Goal: Transaction & Acquisition: Purchase product/service

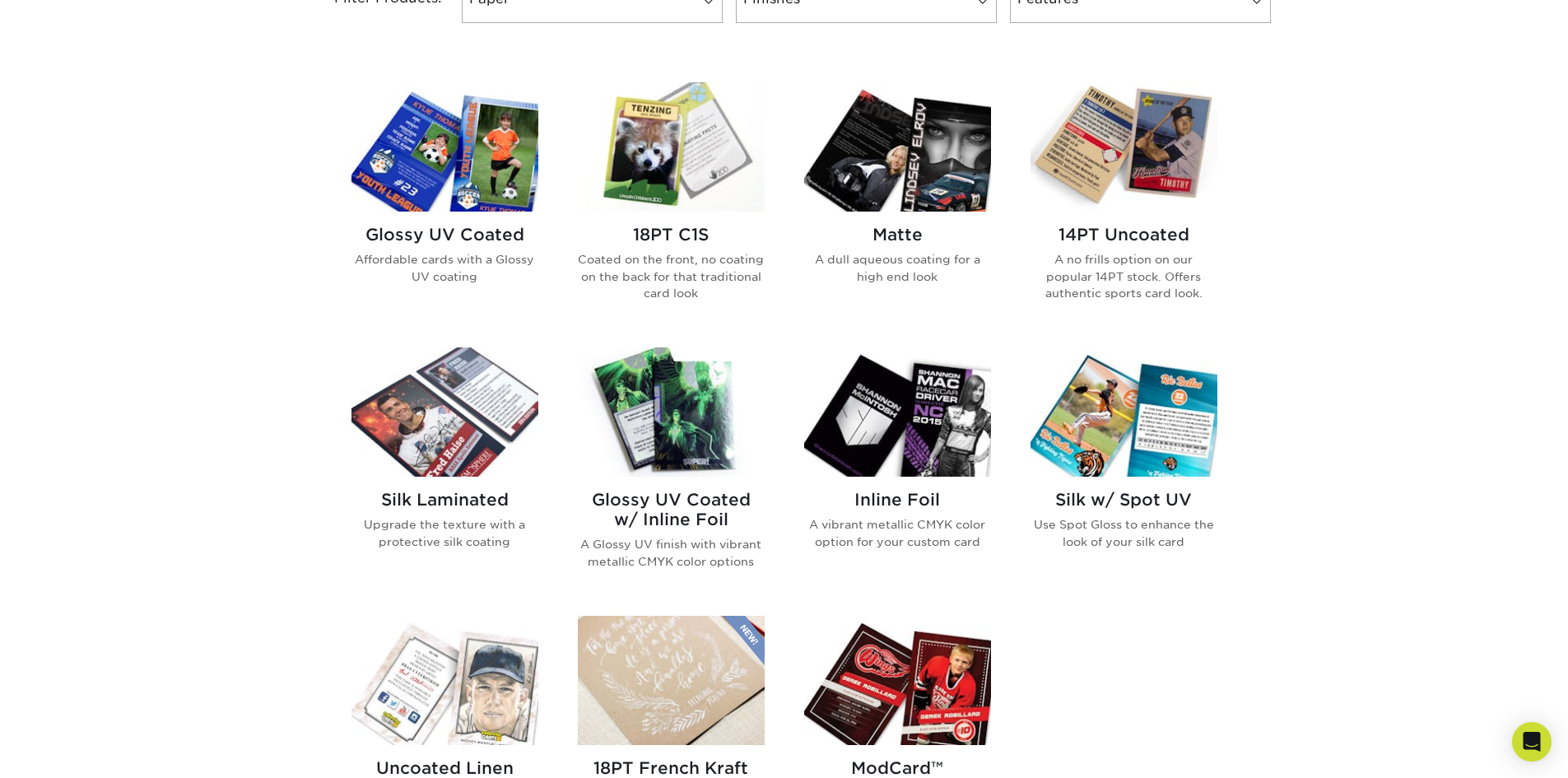
scroll to position [659, 0]
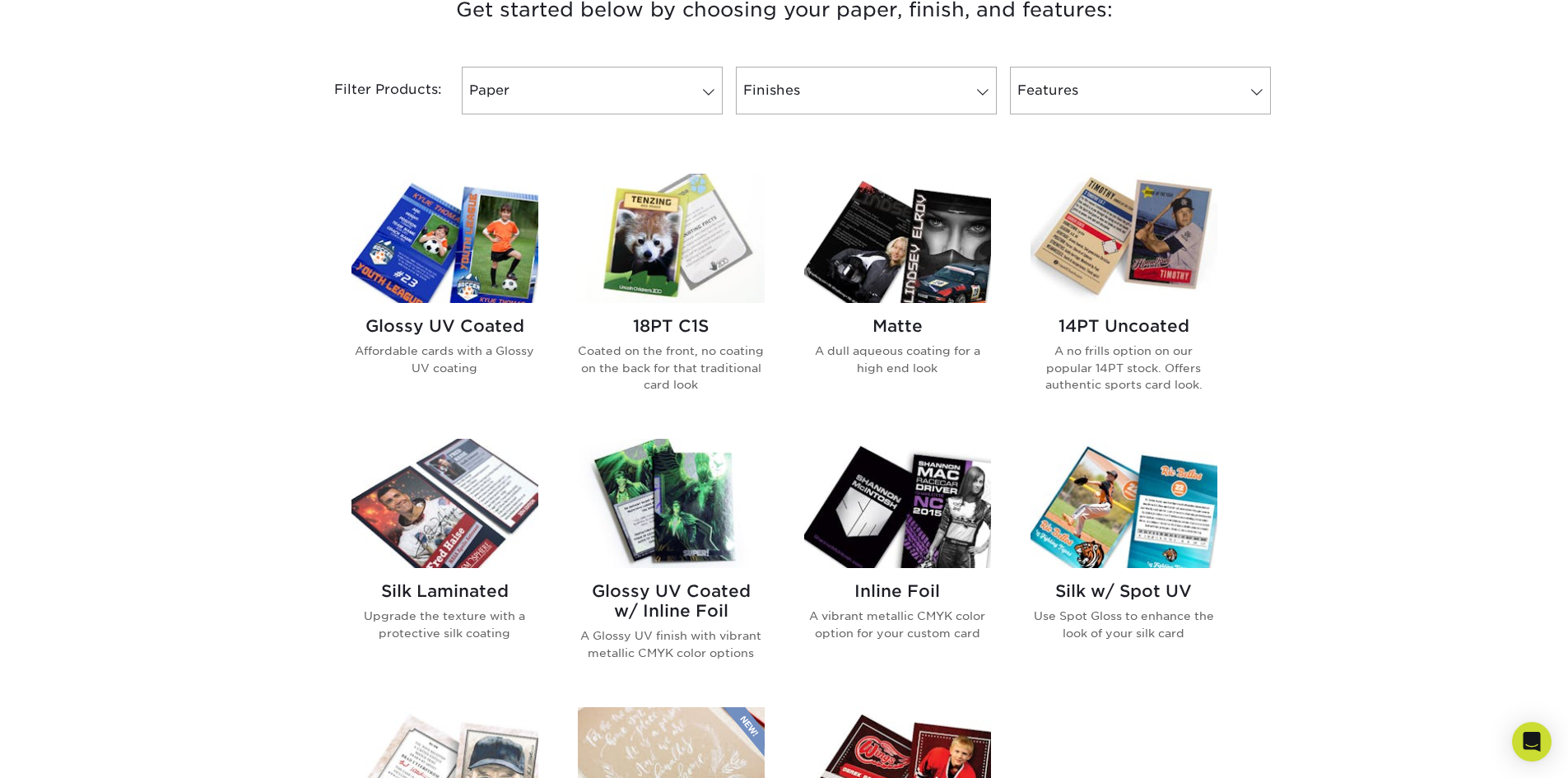
click at [1132, 266] on img at bounding box center [1124, 238] width 186 height 129
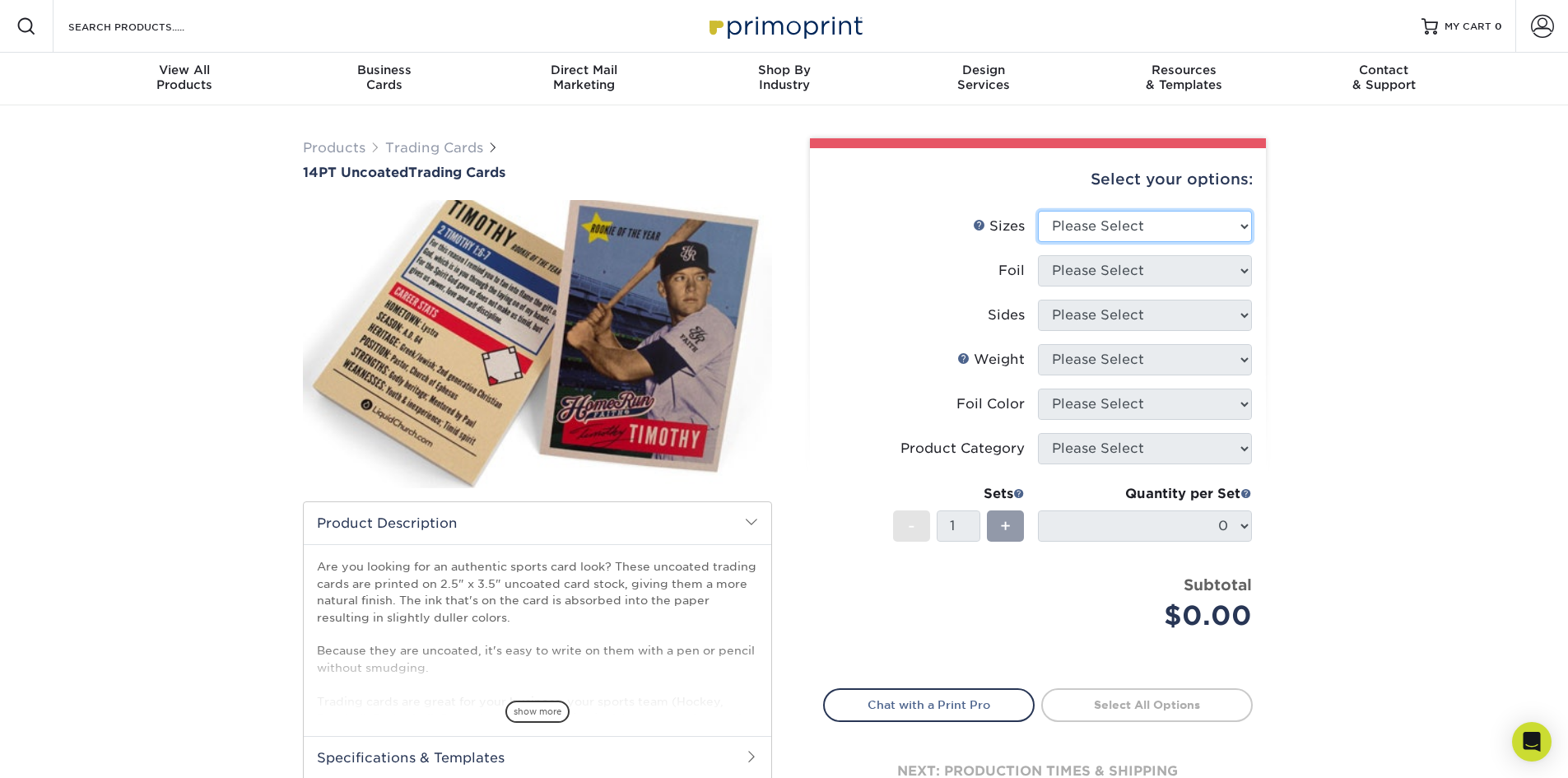
click at [1092, 240] on select "Please Select 2.5" x 3.5"" at bounding box center [1145, 227] width 214 height 31
select select "2.50x3.50"
click at [1037, 211] on select "Please Select 2.5" x 3.5"" at bounding box center [1145, 227] width 214 height 31
click at [1095, 268] on select "Please Select Yes No" at bounding box center [1145, 271] width 214 height 31
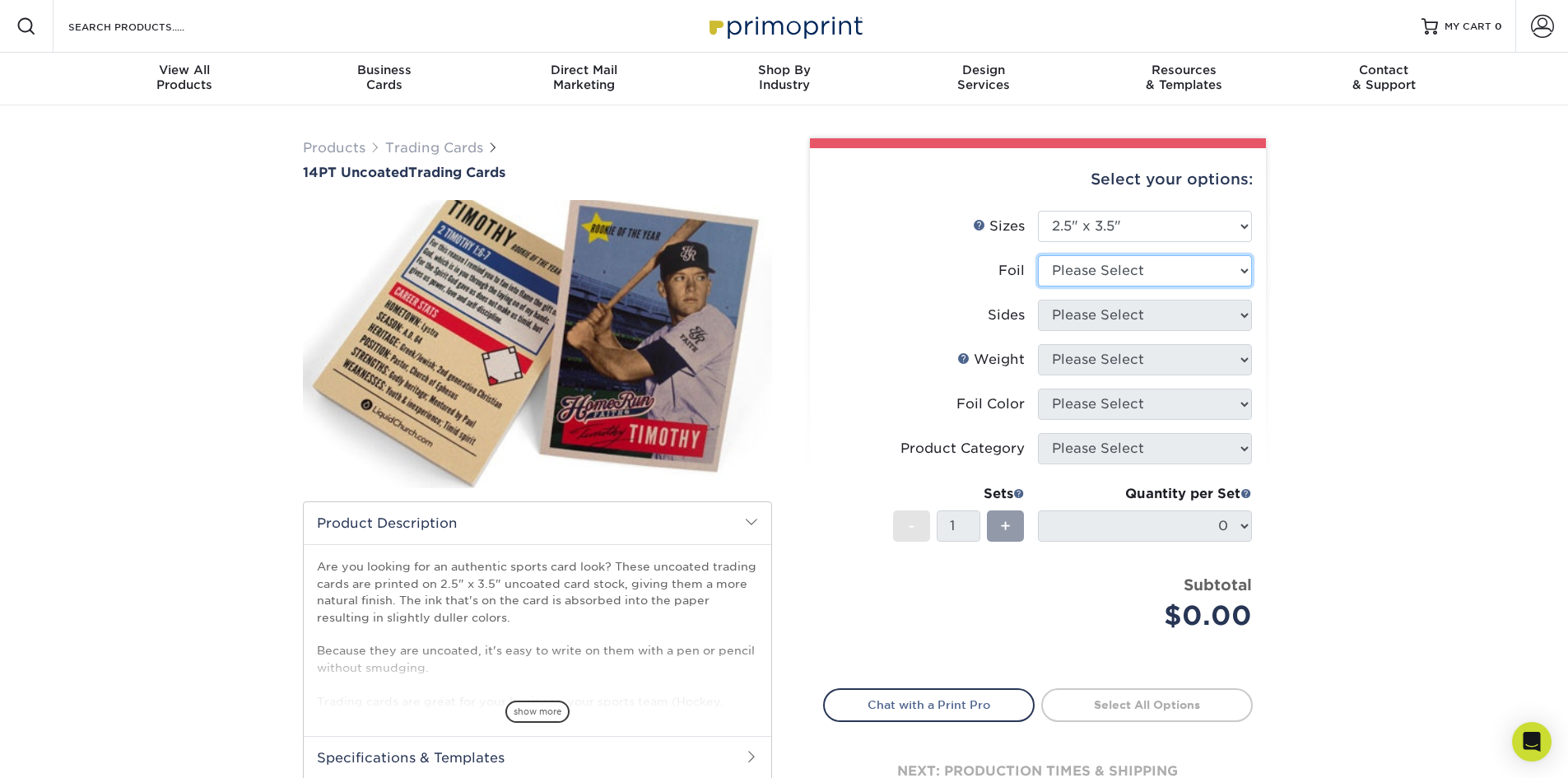
click at [1105, 278] on select "Please Select Yes No" at bounding box center [1145, 271] width 214 height 31
select select "0"
click at [1037, 255] on select "Please Select Yes No" at bounding box center [1145, 271] width 214 height 31
click at [1098, 324] on select "Please Select Print Both Sides Print Front Only" at bounding box center [1145, 315] width 214 height 31
select select "13abbda7-1d64-4f25-8bb2-c179b224825d"
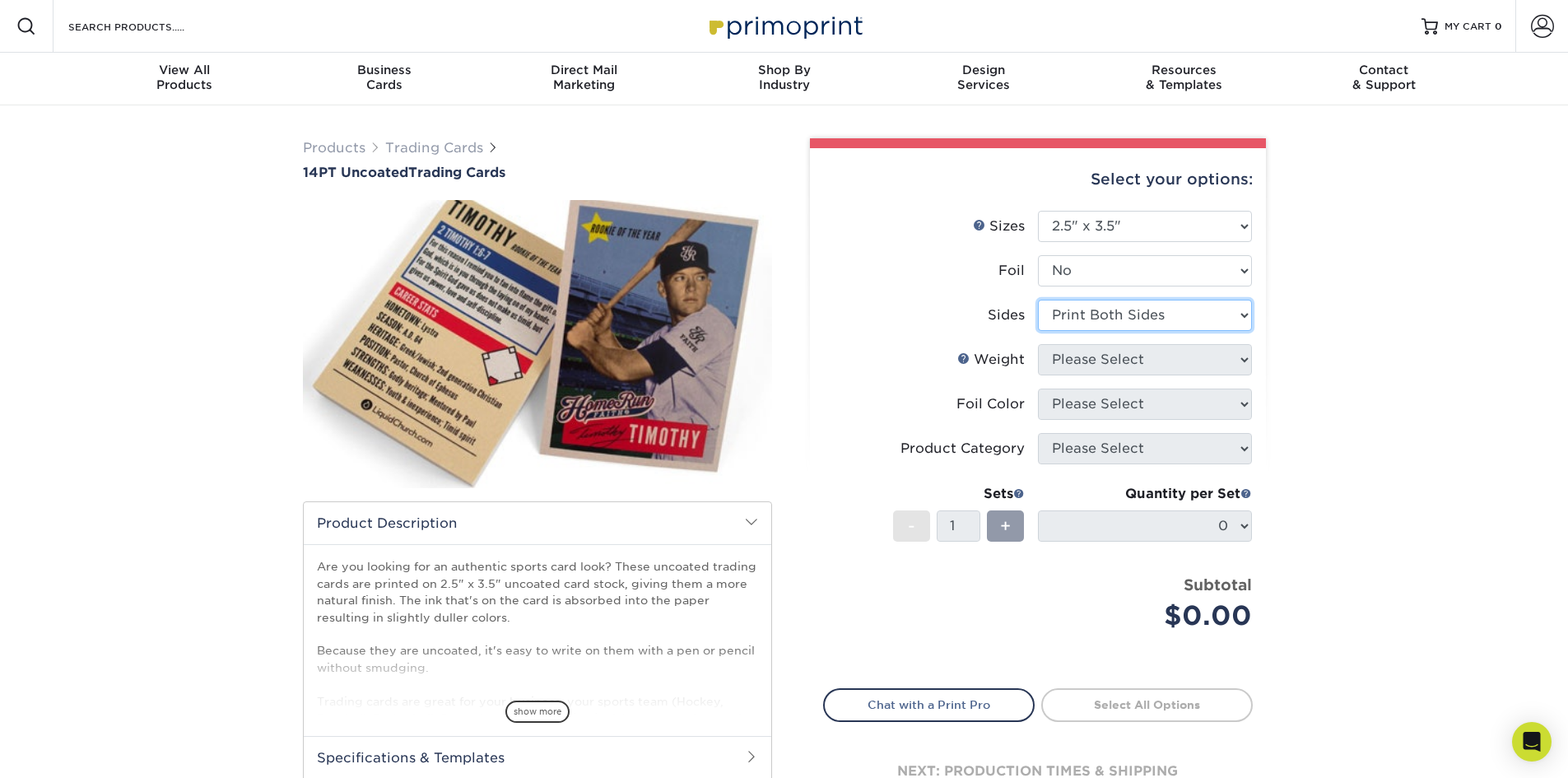
click at [1037, 300] on select "Please Select Print Both Sides Print Front Only" at bounding box center [1145, 315] width 214 height 31
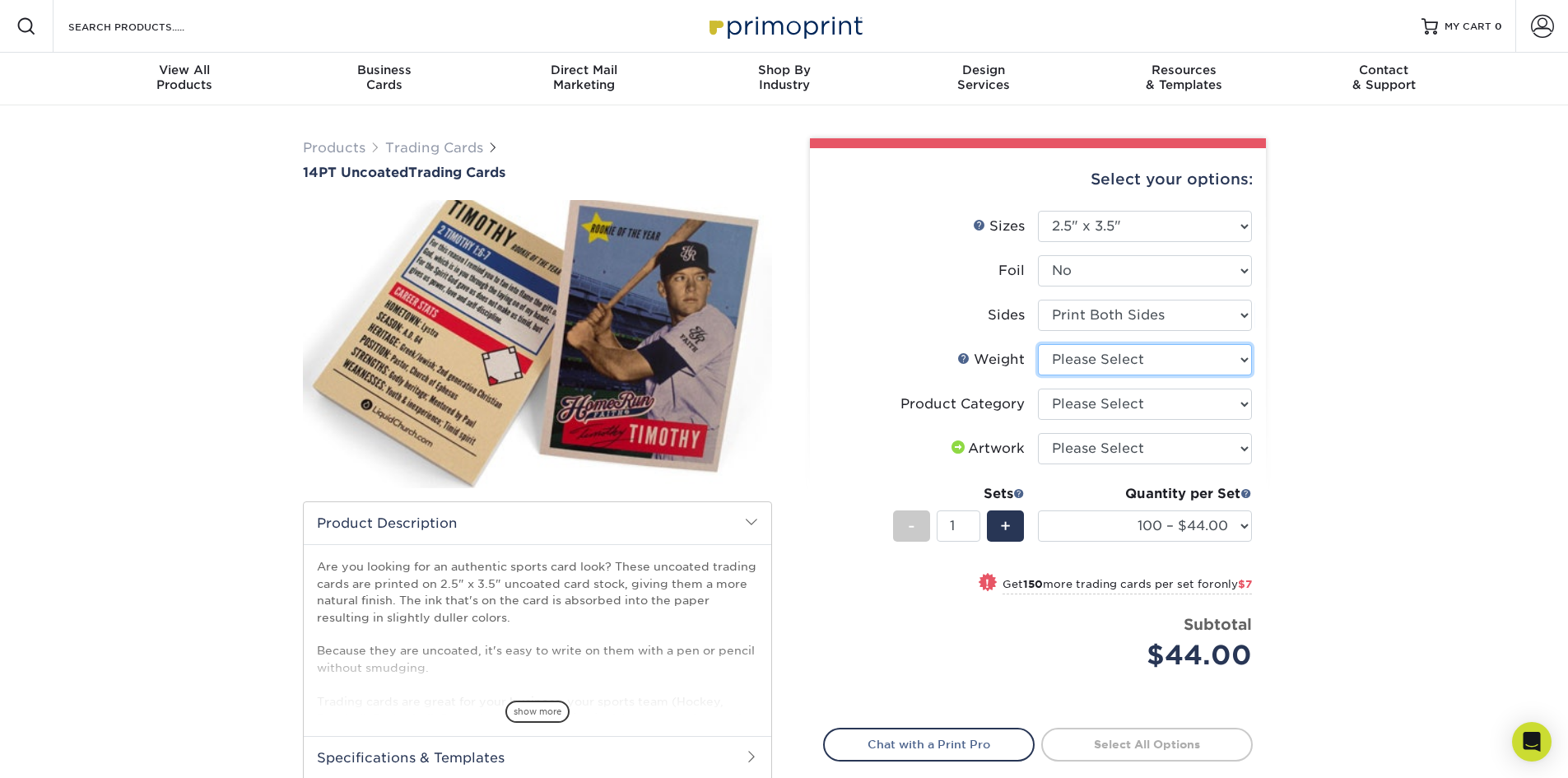
click at [1112, 370] on select "Please Select 14PT Uncoated" at bounding box center [1145, 360] width 214 height 31
select select "14PT Uncoated"
click at [1037, 344] on select "Please Select 14PT Uncoated" at bounding box center [1145, 360] width 214 height 31
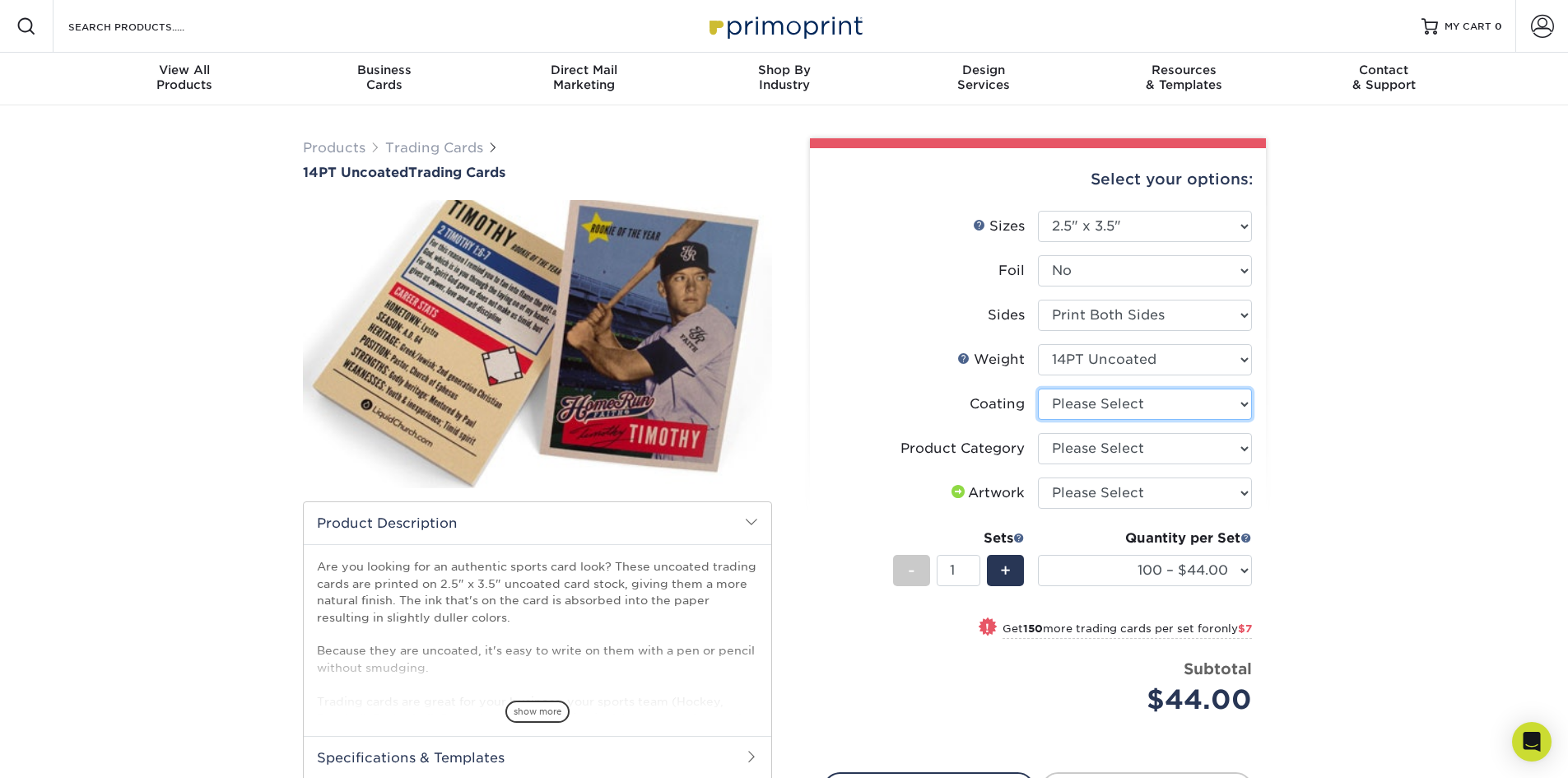
click at [1152, 394] on select at bounding box center [1145, 404] width 214 height 31
select select "3e7618de-abca-4bda-9f97-8b9129e913d8"
click at [1037, 389] on select at bounding box center [1145, 404] width 214 height 31
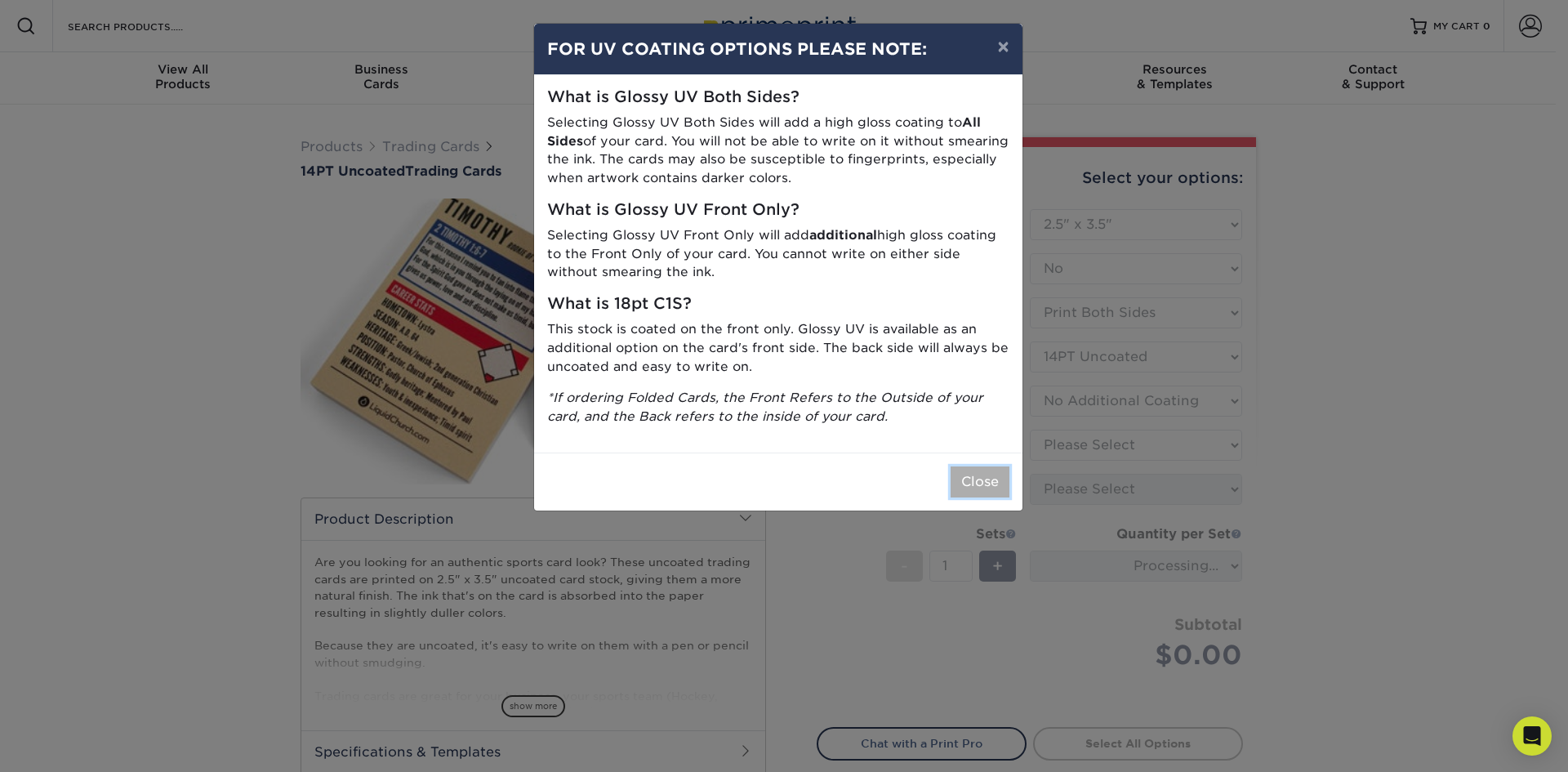
click at [985, 476] on button "Close" at bounding box center [980, 482] width 59 height 31
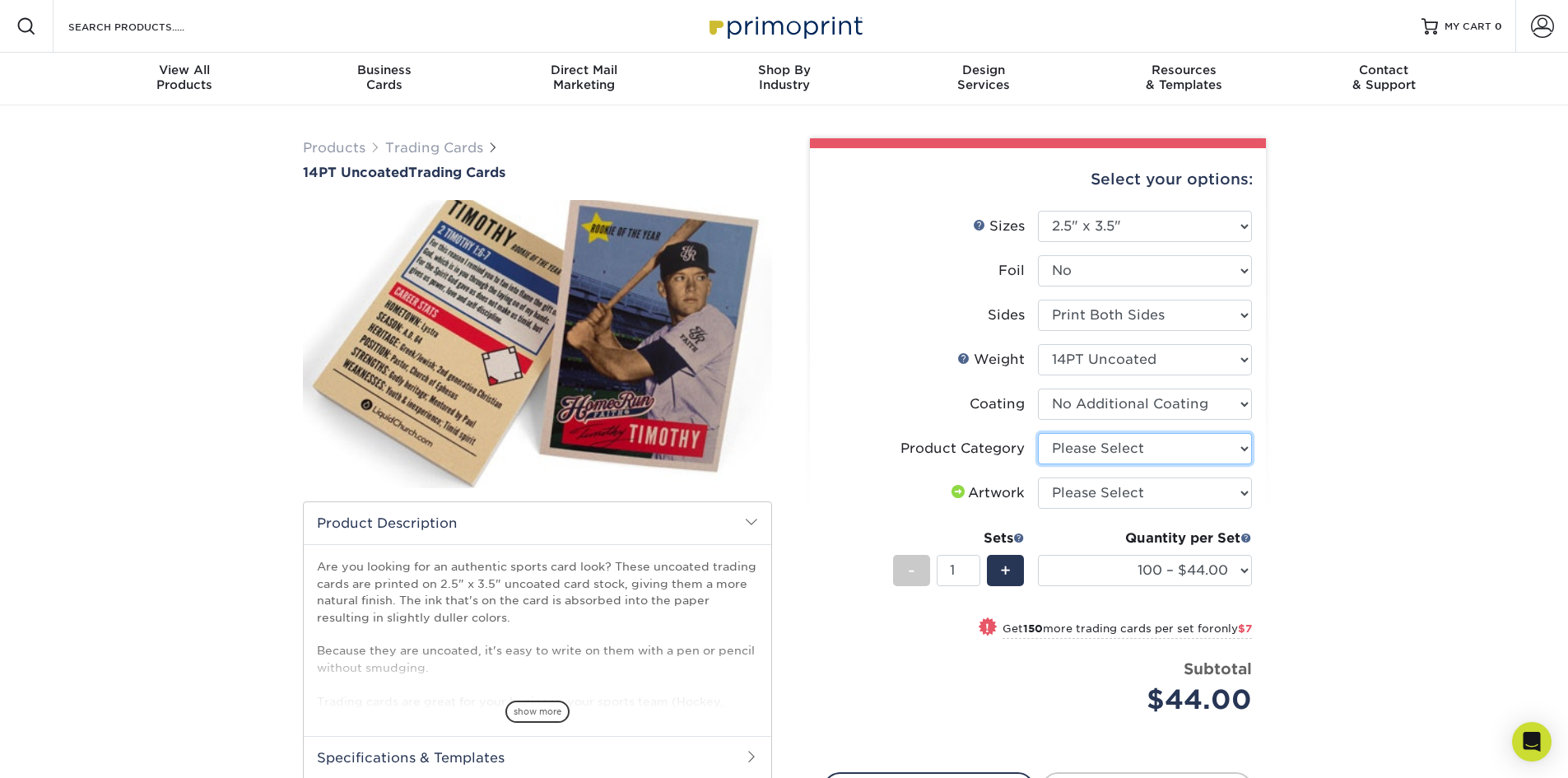
click at [1110, 446] on select "Please Select Trading Cards" at bounding box center [1145, 449] width 214 height 31
select select "c2f9bce9-36c2-409d-b101-c29d9d031e18"
click at [1037, 433] on select "Please Select Trading Cards" at bounding box center [1145, 449] width 214 height 31
click at [1115, 490] on select "Please Select I will upload files I need a design - $100" at bounding box center [1145, 493] width 214 height 31
select select "upload"
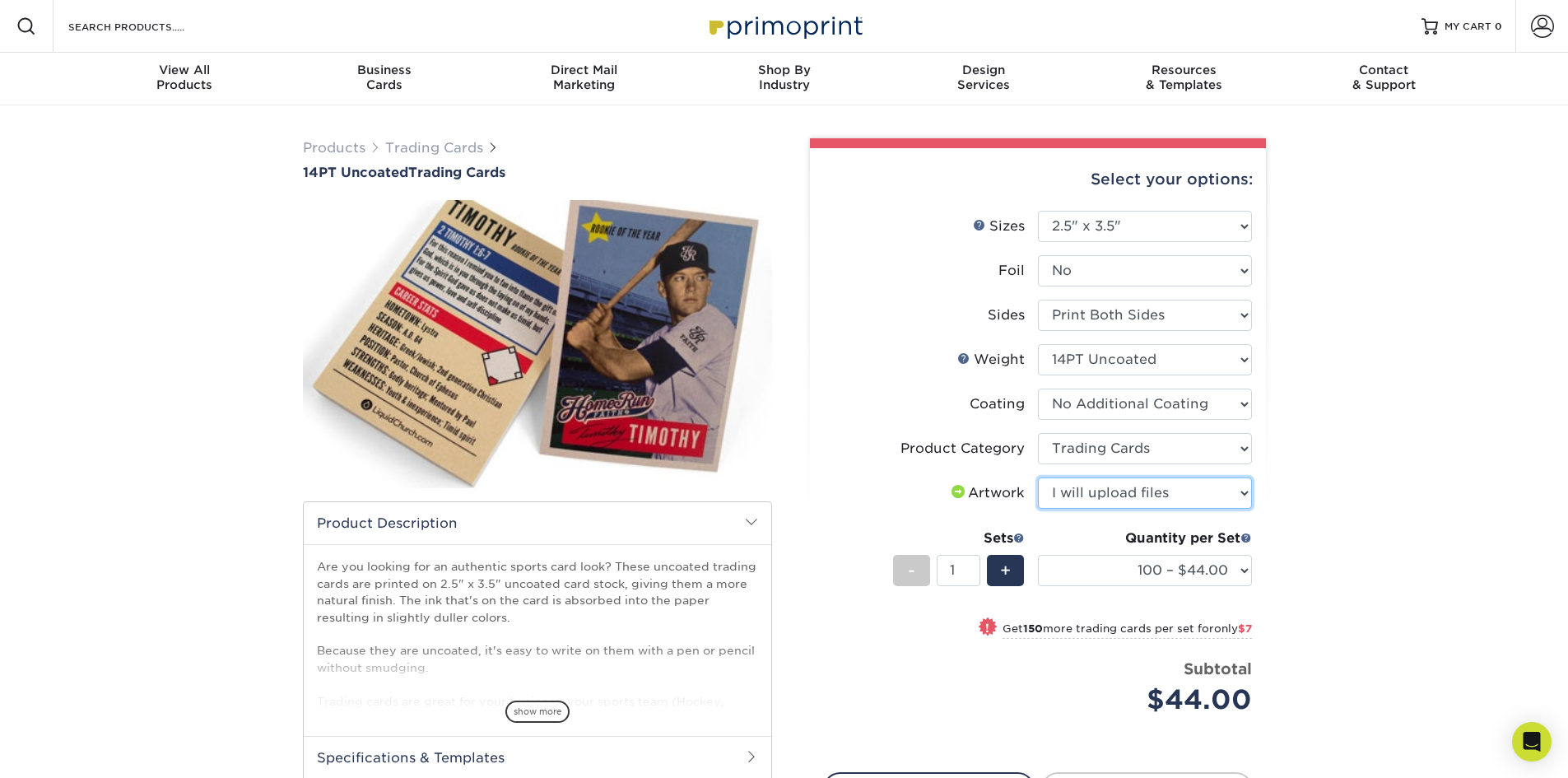
click at [1037, 477] on select "Please Select I will upload files I need a design - $100" at bounding box center [1145, 493] width 214 height 31
click at [1149, 572] on select "100 – $44.00 250 – $51.00 500 – $54.00 1000 – $78.00 2500 – $148.00 5000 – $198…" at bounding box center [1145, 571] width 214 height 31
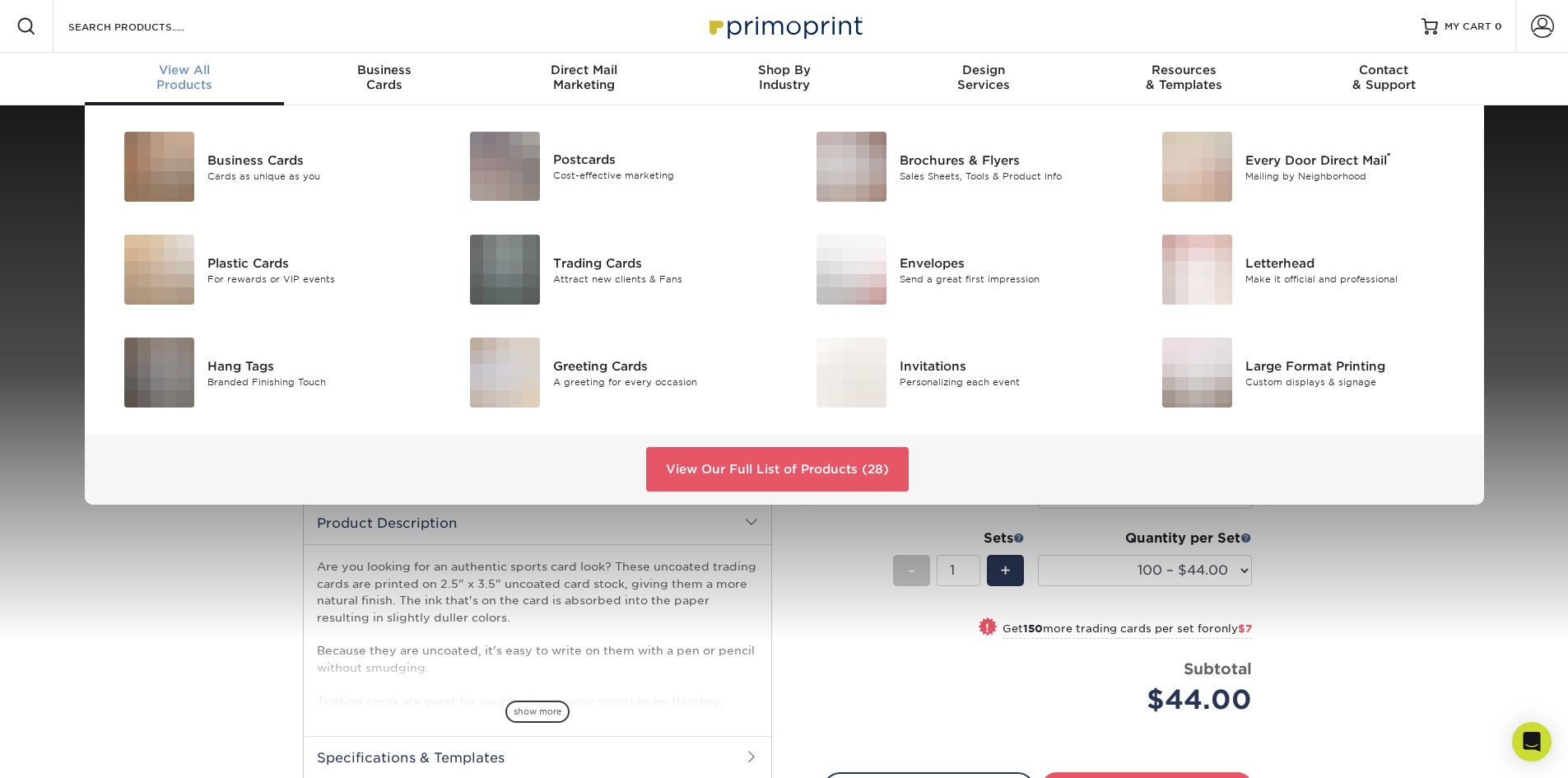
click at [199, 88] on div "View All Products" at bounding box center [185, 78] width 200 height 30
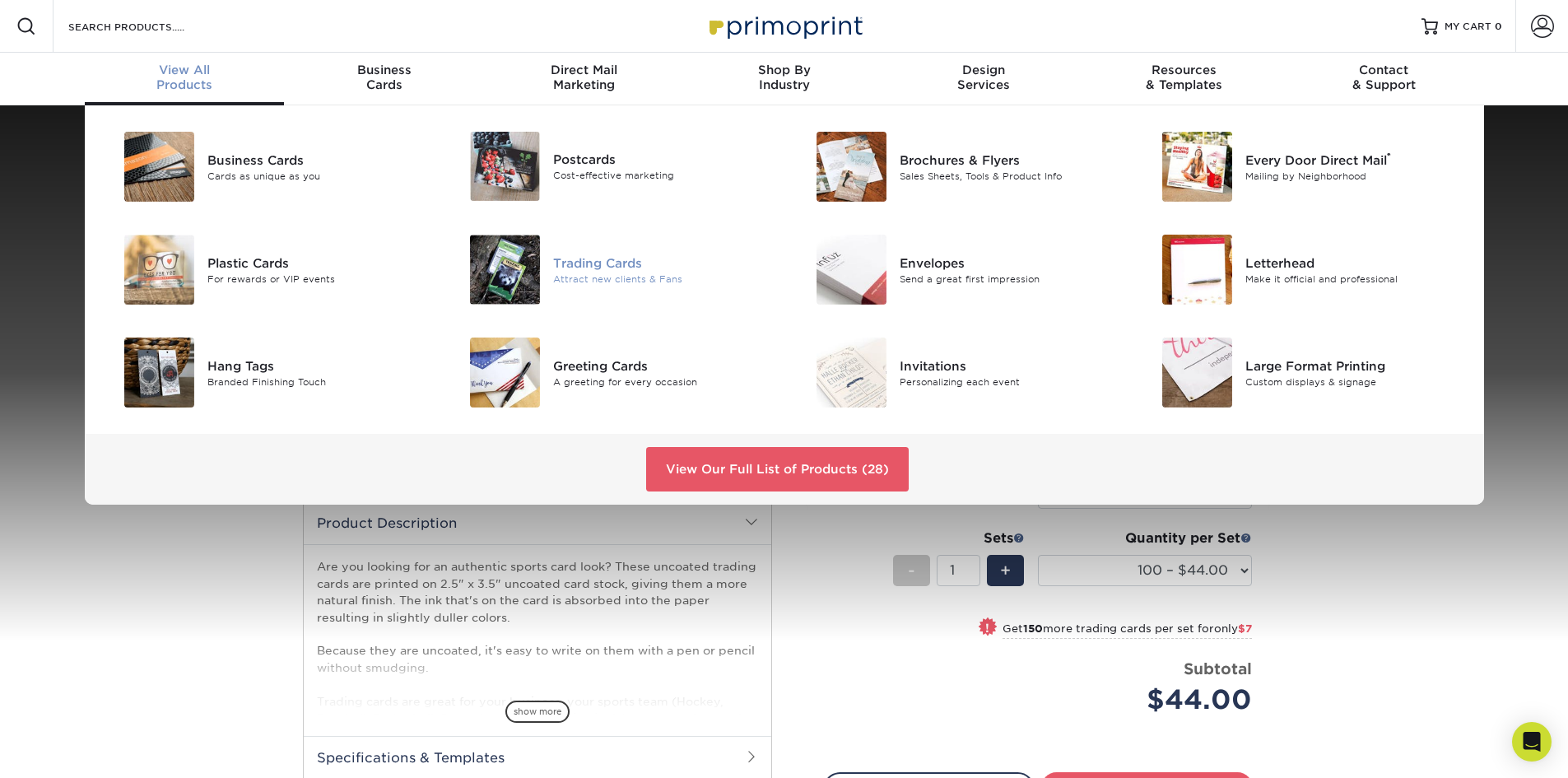
click at [504, 267] on img at bounding box center [504, 269] width 70 height 70
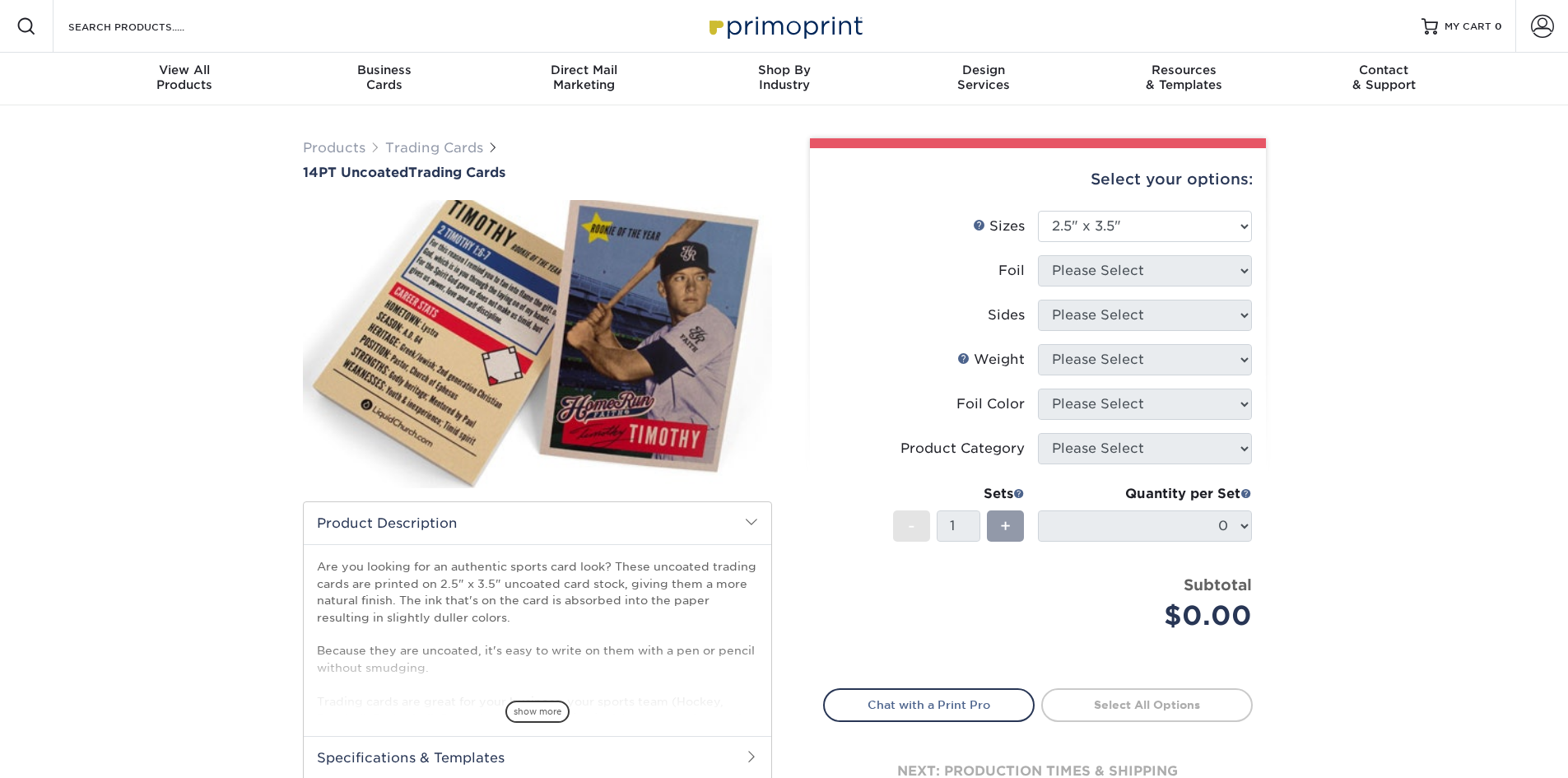
select select "2.50x3.50"
